Goal: Information Seeking & Learning: Find specific fact

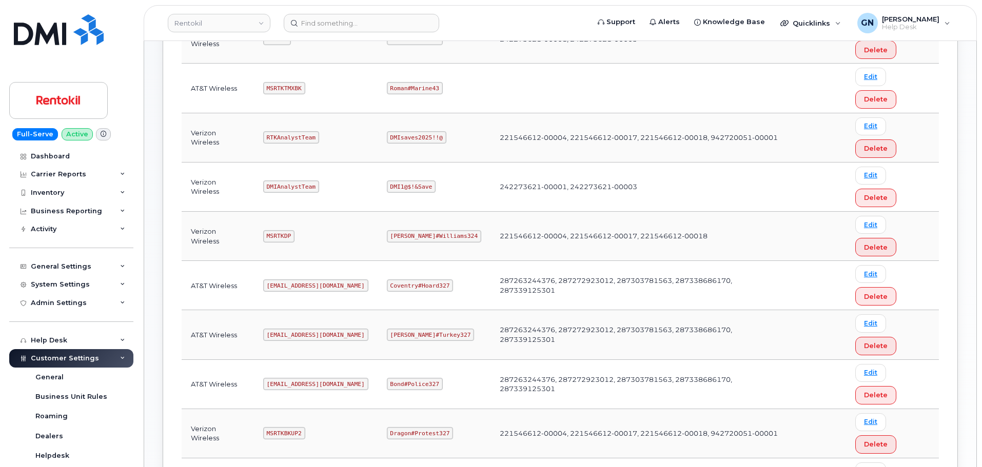
scroll to position [410, 0]
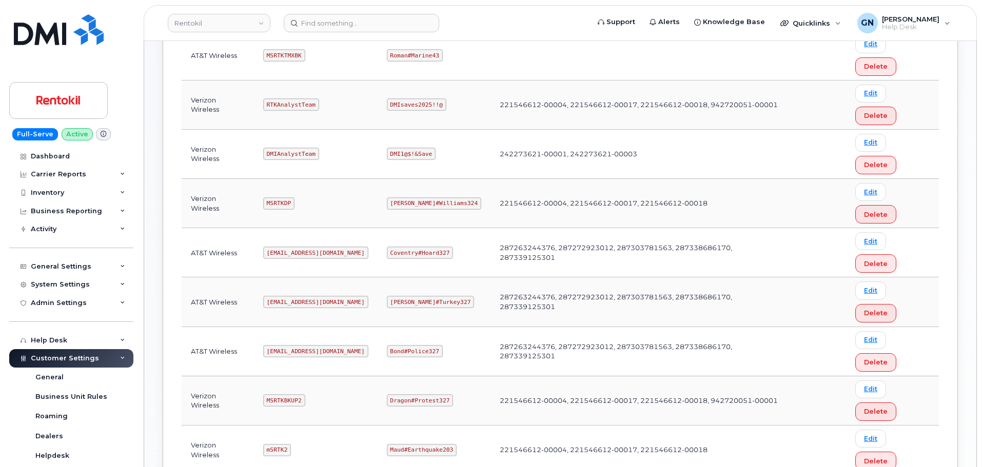
copy code "MSRTKTMX"
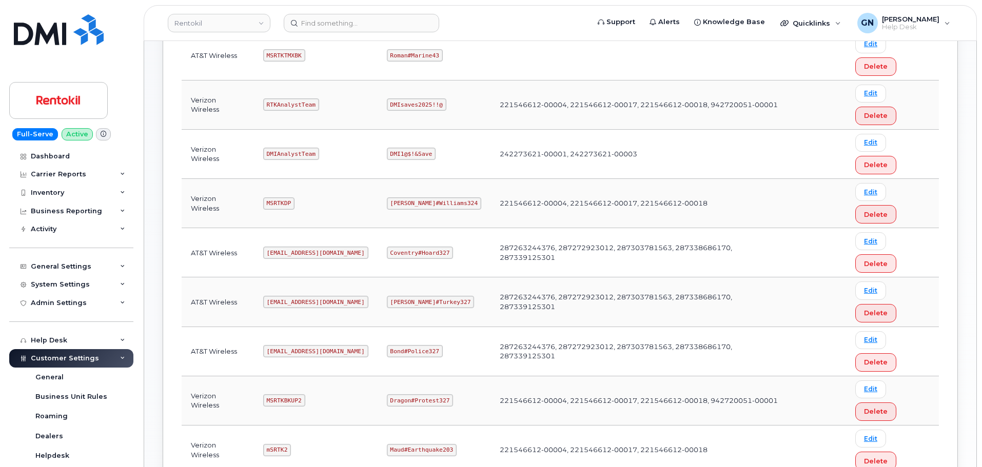
copy code "Butte#Tariffs43"
copy code "MSRTKTMXDP"
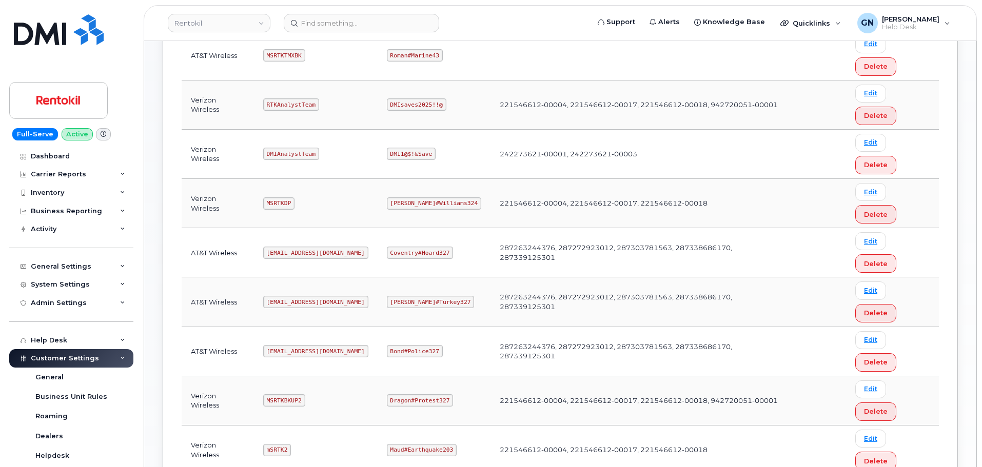
copy code "Sharma#Church43"
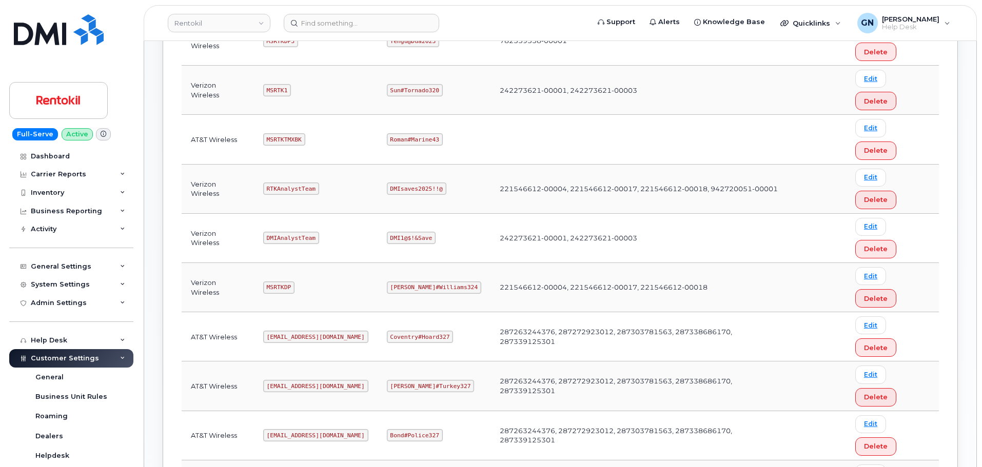
scroll to position [308, 0]
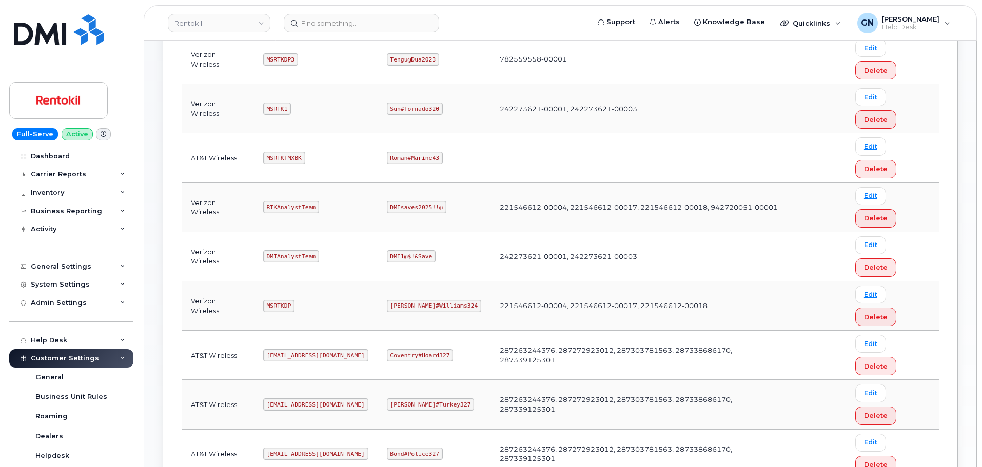
click at [306, 349] on code "Ms-rentokil@dminc.com" at bounding box center [315, 355] width 105 height 12
click at [307, 349] on code "Ms-rentokil@dminc.com" at bounding box center [315, 355] width 105 height 12
copy code "Ms-rentokil@dminc.com"
click at [427, 349] on code "Coventry#Hoard327" at bounding box center [420, 355] width 67 height 12
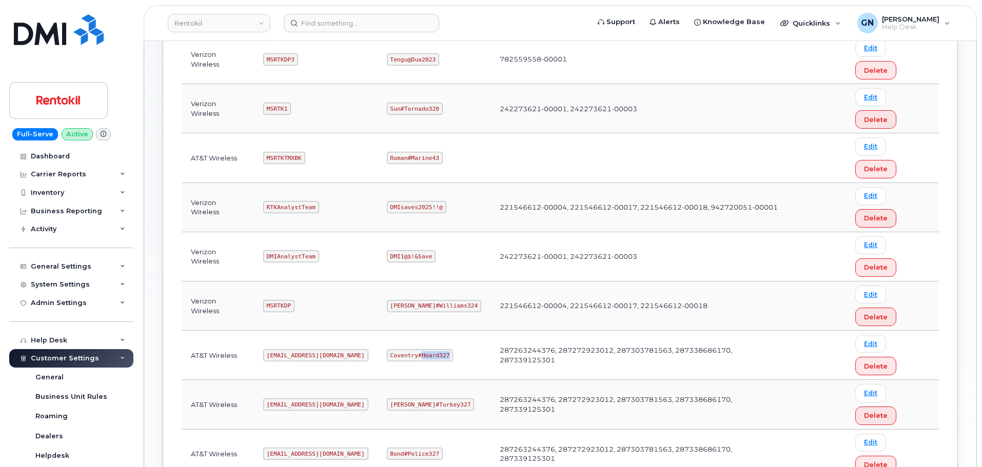
click at [427, 349] on code "Coventry#Hoard327" at bounding box center [420, 355] width 67 height 12
copy code "Coventry#Hoard327"
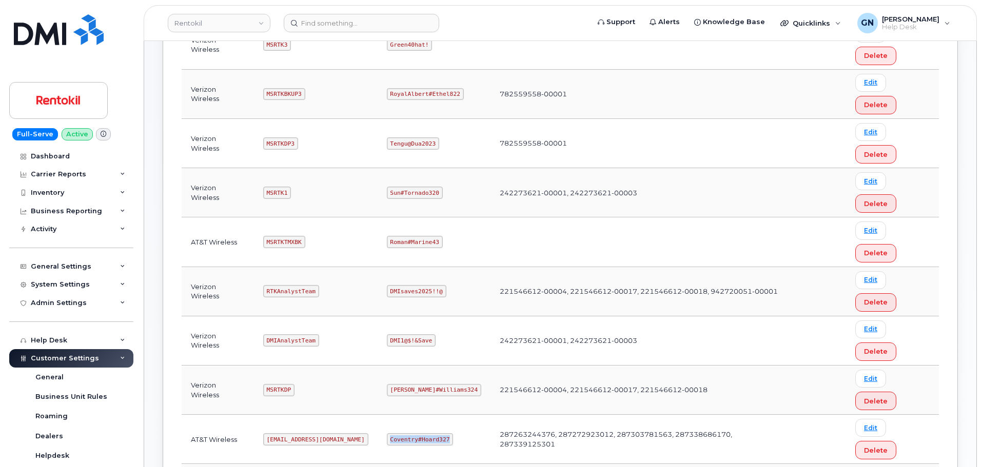
scroll to position [205, 0]
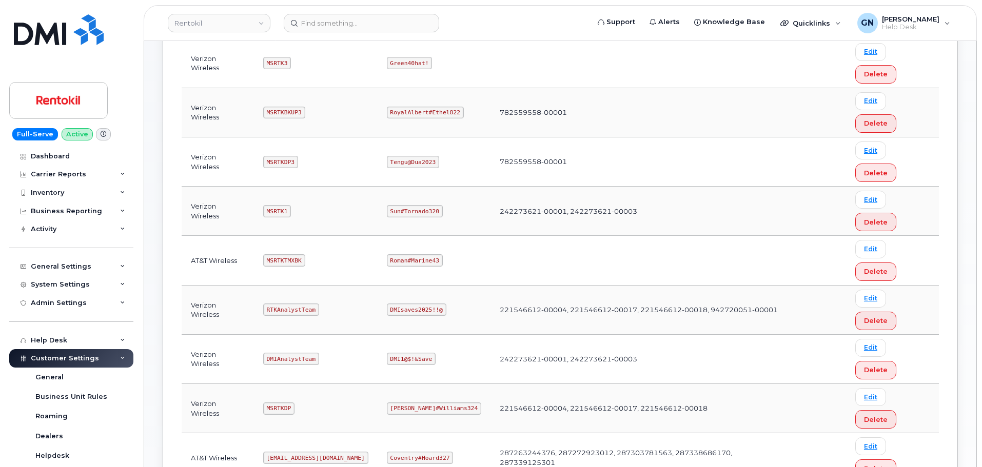
click at [292, 255] on code "MSRTKTMXBK" at bounding box center [284, 261] width 42 height 12
copy code "MSRTKTMXBK"
click at [407, 255] on code "Roman#Marine43" at bounding box center [415, 261] width 56 height 12
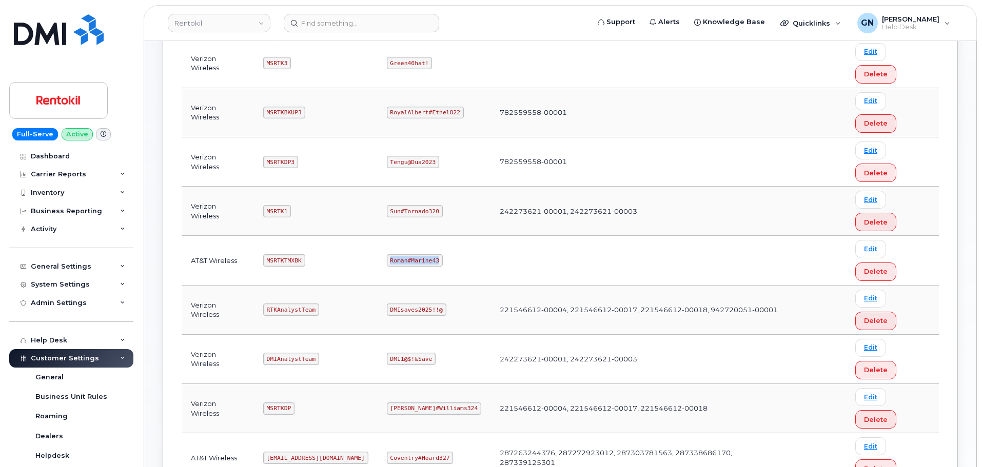
click at [407, 255] on code "Roman#Marine43" at bounding box center [415, 261] width 56 height 12
copy code "Roman#Marine43"
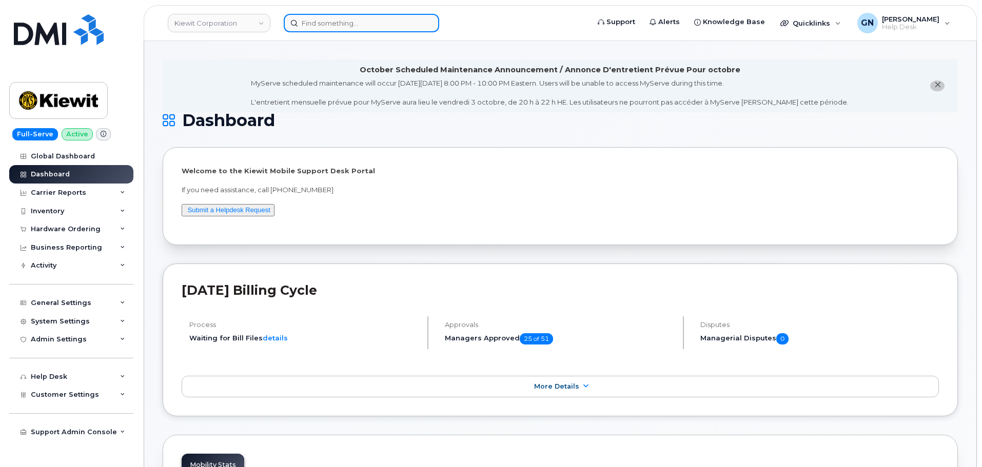
click at [382, 26] on input at bounding box center [361, 23] width 155 height 18
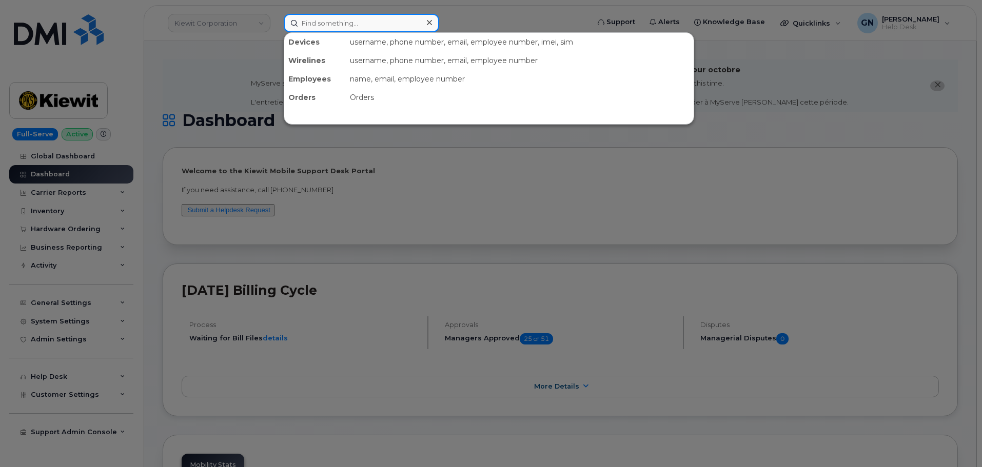
paste input "9547890469"
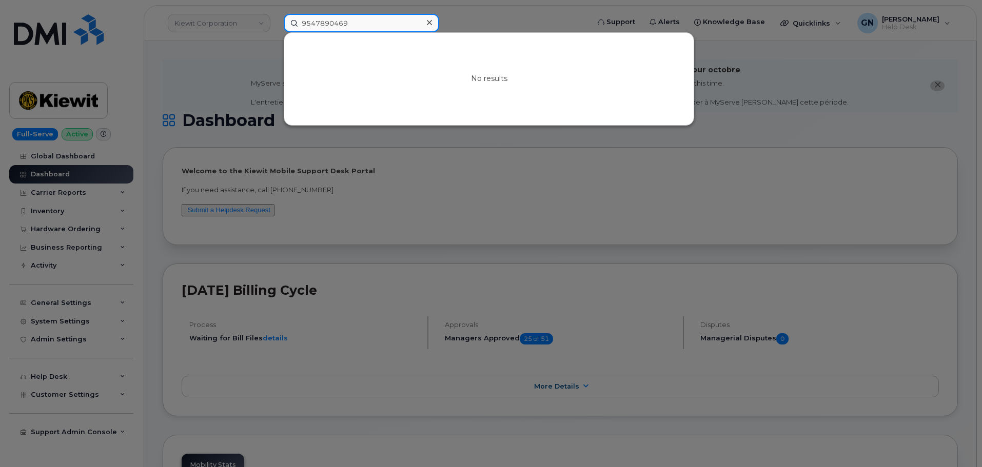
type input "9547890469"
click at [491, 187] on div at bounding box center [491, 233] width 982 height 467
